Goal: Task Accomplishment & Management: Complete application form

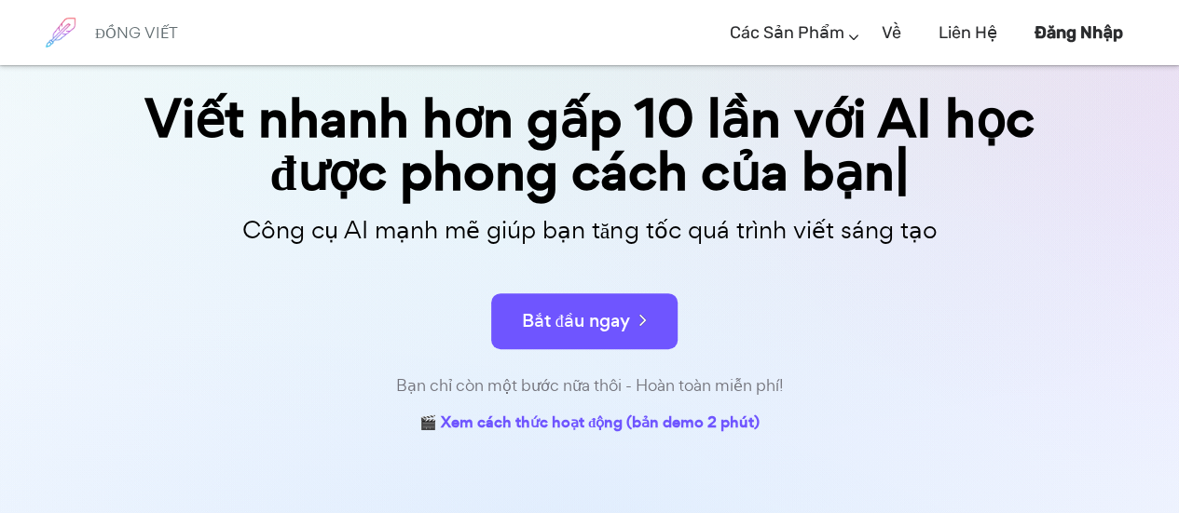
scroll to position [155, 0]
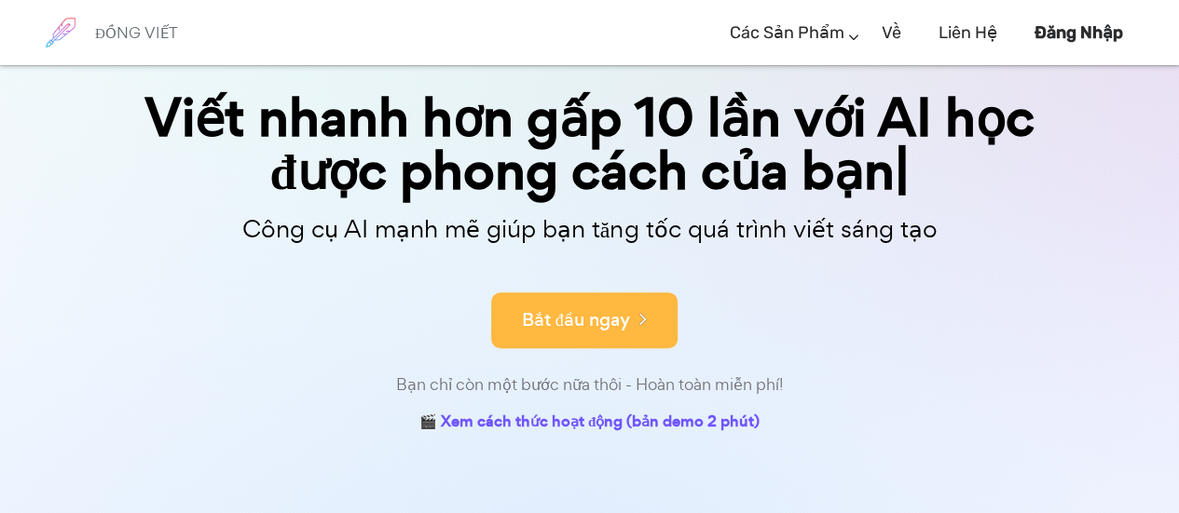
click at [630, 320] on icon at bounding box center [638, 318] width 17 height 20
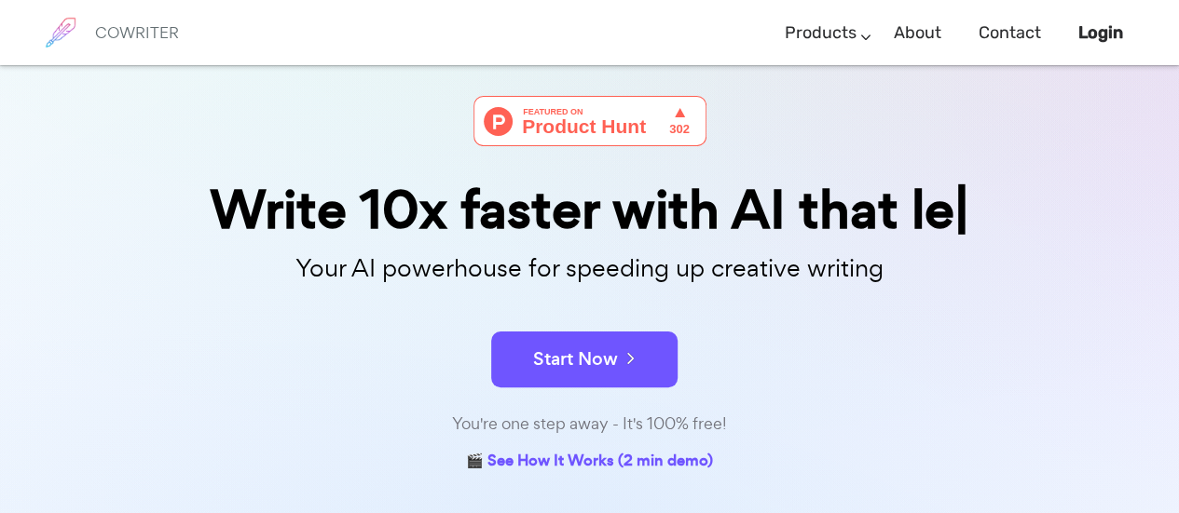
scroll to position [64, 0]
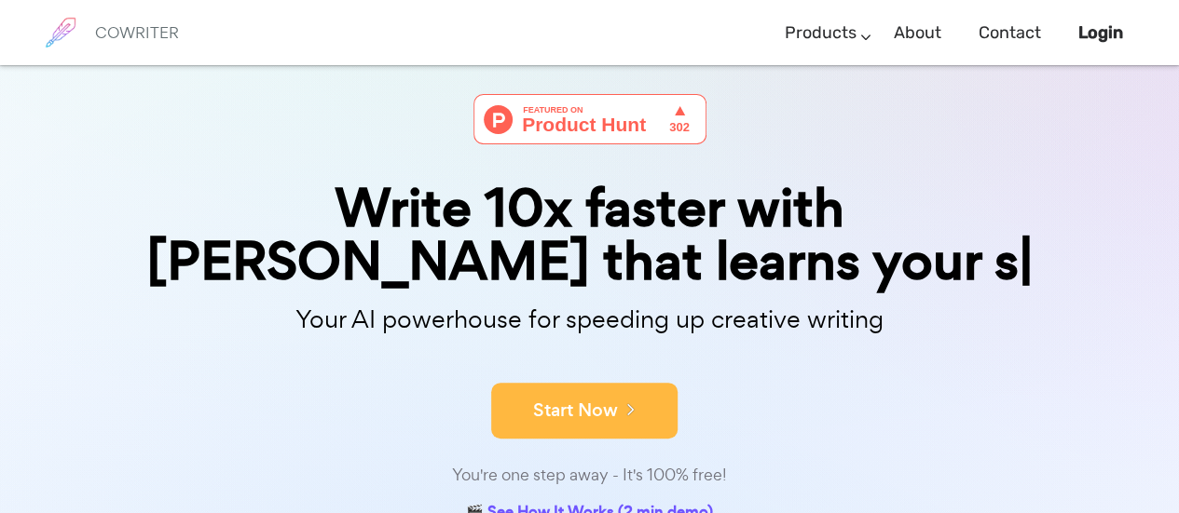
click at [606, 346] on div "Your AI powerhouse for speeding up creative writing" at bounding box center [590, 325] width 960 height 60
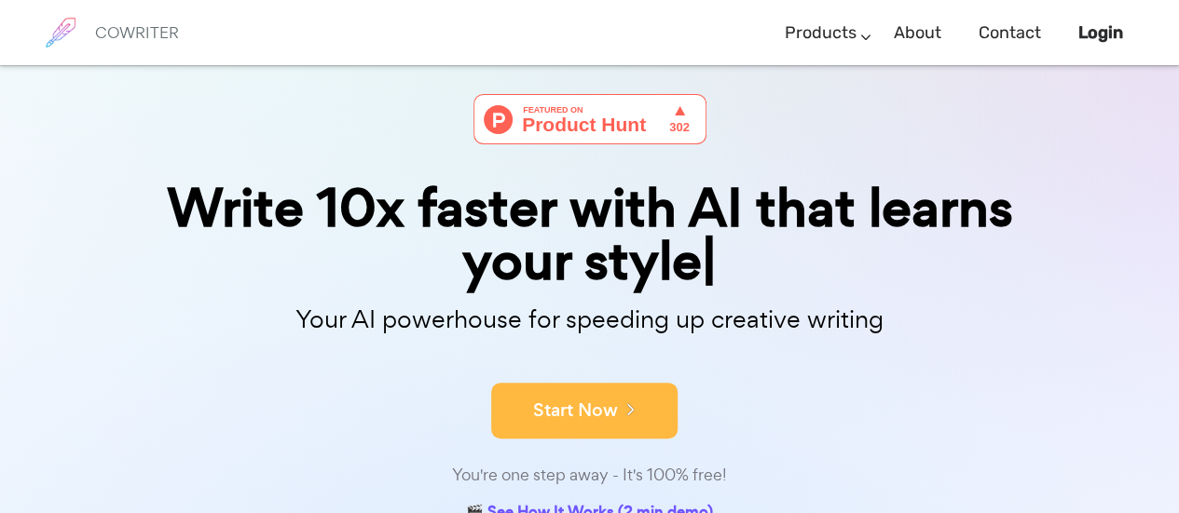
click at [587, 420] on button "Start Now" at bounding box center [584, 411] width 186 height 56
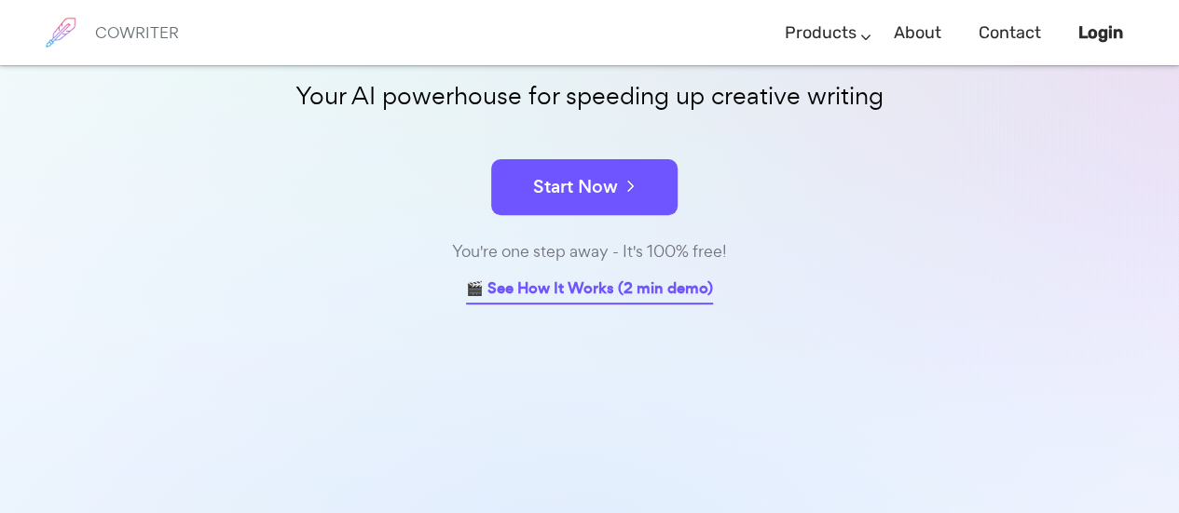
scroll to position [246, 0]
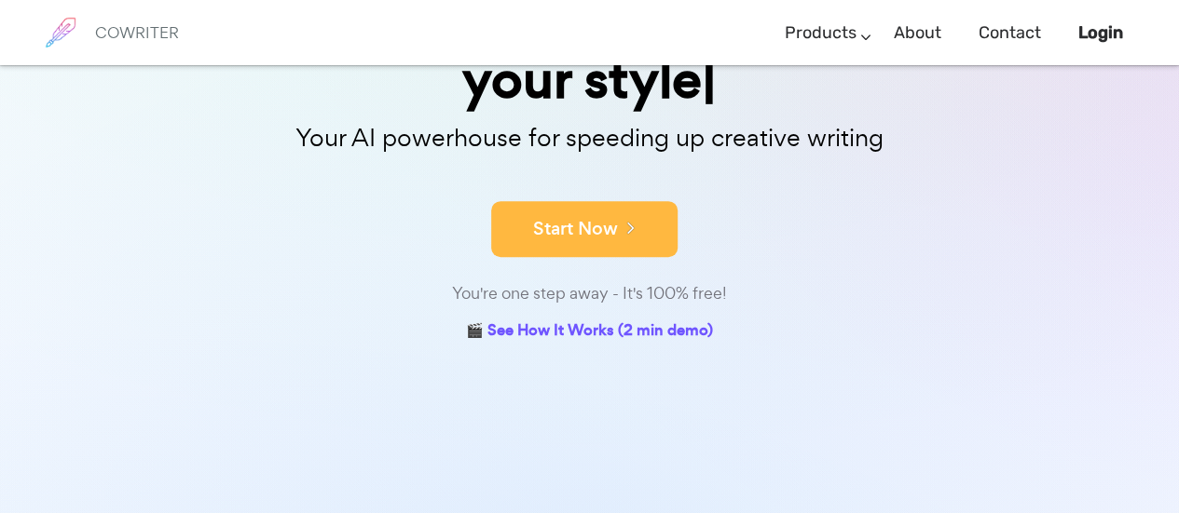
click at [589, 257] on button "Start Now" at bounding box center [584, 229] width 186 height 56
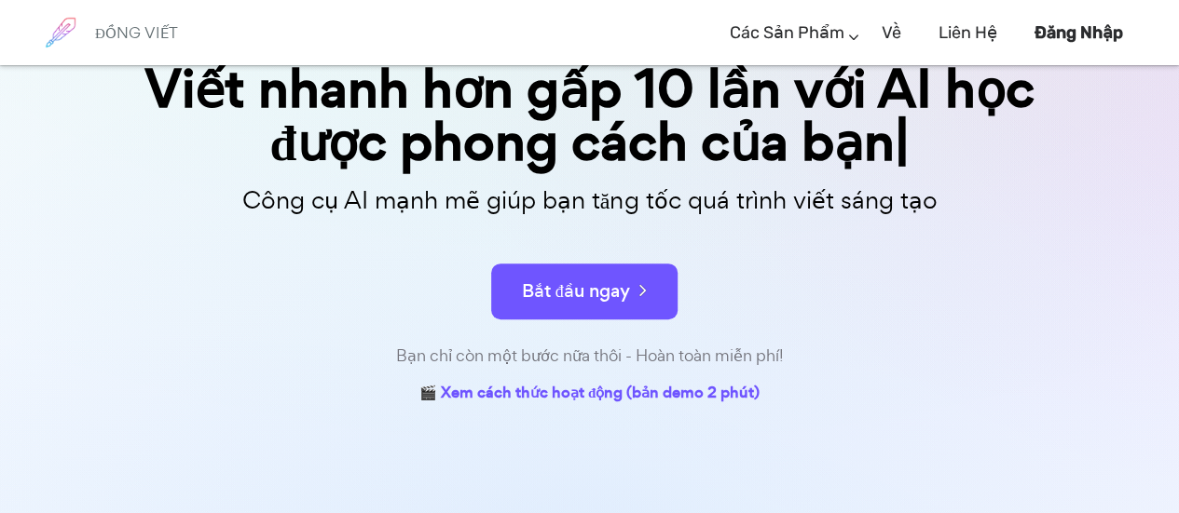
scroll to position [184, 0]
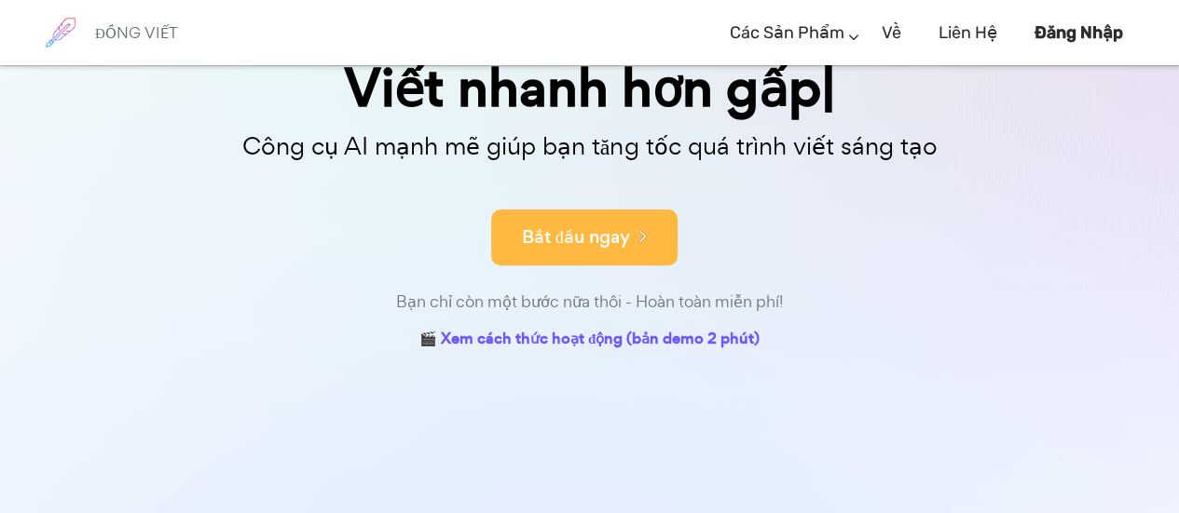
click at [627, 225] on button "Bắt đầu ngay" at bounding box center [584, 238] width 186 height 56
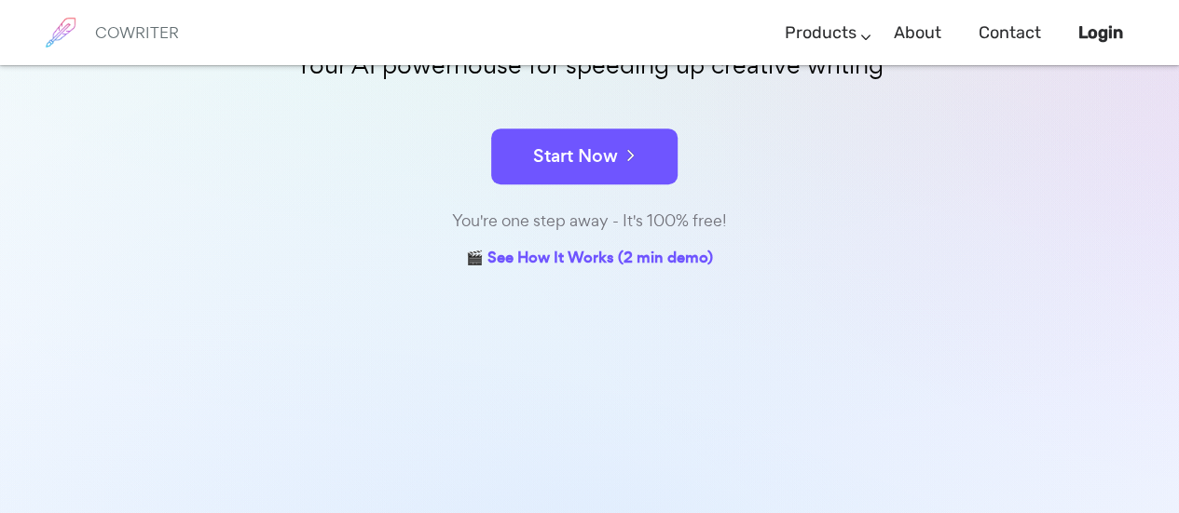
scroll to position [373, 0]
